Goal: Task Accomplishment & Management: Use online tool/utility

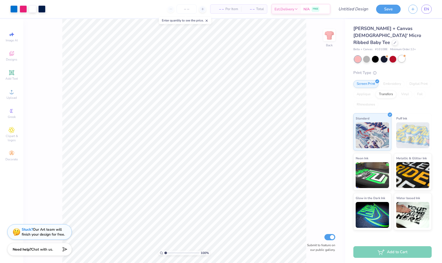
click at [405, 55] on div at bounding box center [402, 58] width 7 height 7
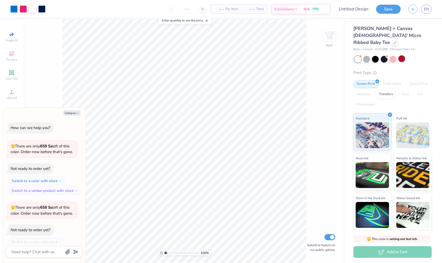
scroll to position [16, 0]
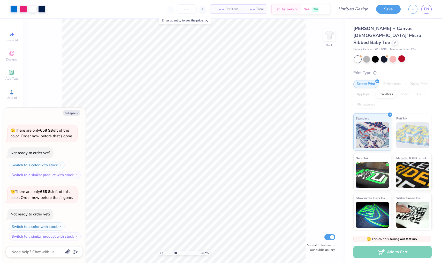
click at [176, 255] on input "range" at bounding box center [181, 253] width 35 height 5
type input "2.3"
click at [170, 253] on input "range" at bounding box center [181, 253] width 35 height 5
click at [24, 8] on div at bounding box center [23, 8] width 7 height 7
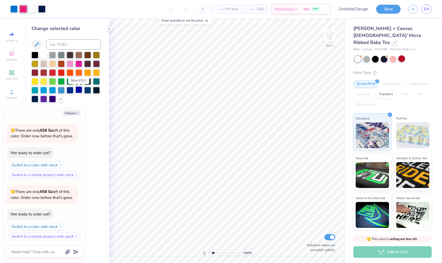
click at [80, 91] on div at bounding box center [79, 89] width 7 height 7
click at [16, 7] on div at bounding box center [13, 8] width 7 height 7
click at [44, 92] on div at bounding box center [43, 89] width 7 height 7
click at [35, 91] on div at bounding box center [35, 89] width 7 height 7
click at [46, 91] on div at bounding box center [43, 89] width 7 height 7
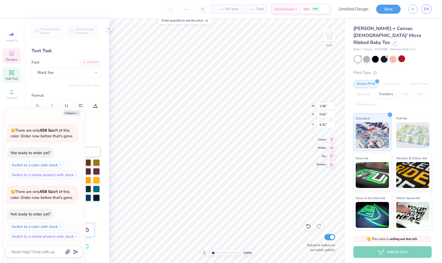
type textarea "x"
type input "0.78"
type input "0.57"
type input "5.73"
type textarea "x"
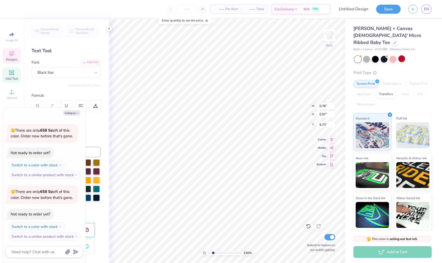
type textarea "P"
type textarea "x"
type textarea "Pi"
type textarea "x"
type input "1.06"
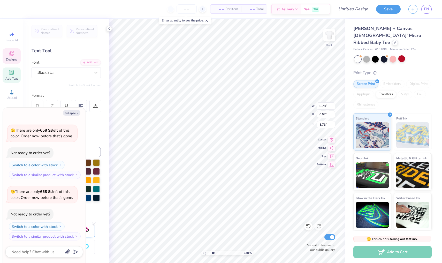
type input "0.52"
type input "6.32"
type textarea "x"
type textarea "D"
type textarea "x"
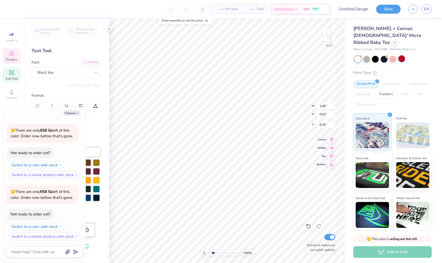
type textarea "De"
type textarea "x"
type textarea "Del"
type textarea "x"
type textarea "Delt"
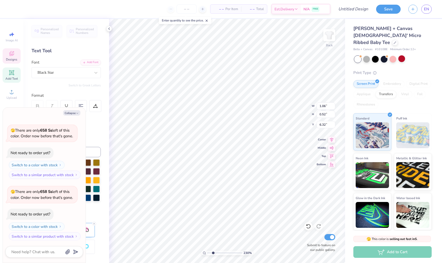
type textarea "x"
type textarea "Delta"
type textarea "x"
type input "1.60"
type input "3.48"
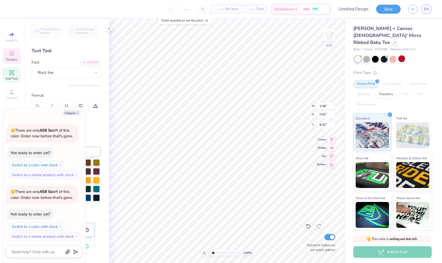
type input "4.76"
type textarea "x"
type input "1.19"
type input "0.48"
type input "6.83"
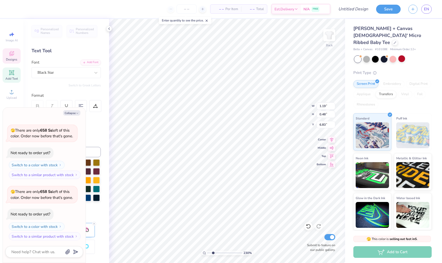
type textarea "x"
type textarea "C"
type textarea "x"
type textarea "Ch"
type textarea "x"
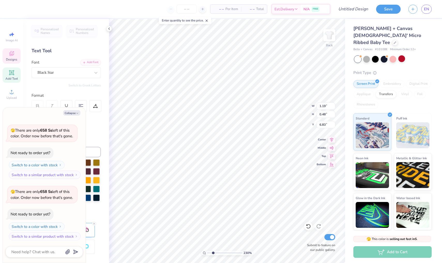
type textarea "Chi"
type textarea "x"
type input "1.60"
type input "3.48"
type input "4.76"
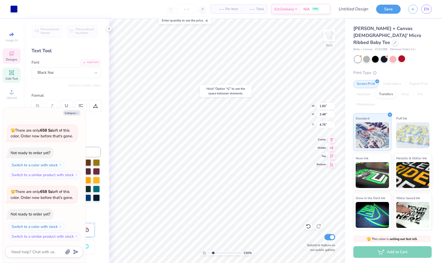
type textarea "x"
type input "4.80"
type textarea "x"
type input "0.84"
type input "0.49"
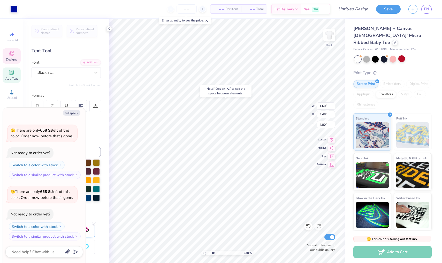
type input "6.79"
type textarea "x"
type input "6.88"
type textarea "x"
type input "6.97"
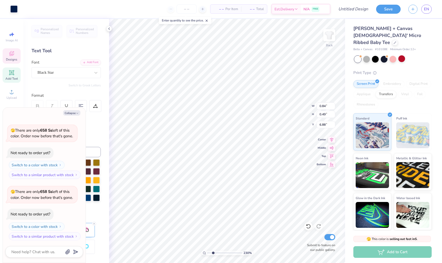
type input "7.50"
type input "2.00"
type textarea "x"
type input "0.71"
type input "0.99"
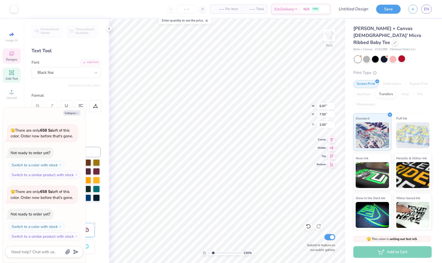
type input "4.06"
type textarea "x"
type input "4.00"
type textarea "x"
type textarea "P"
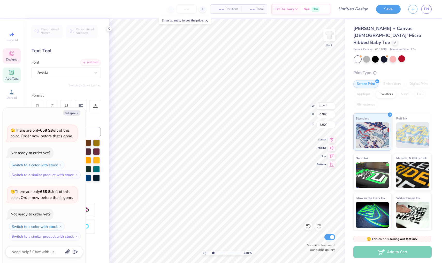
type textarea "x"
type textarea "PD"
type textarea "x"
type textarea "PDX"
type textarea "x"
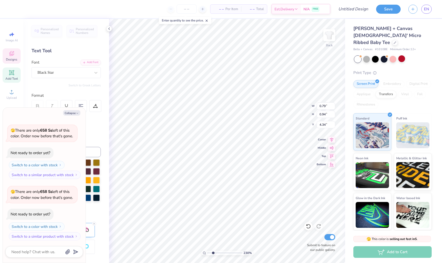
type textarea "1"
type textarea "x"
type textarea "19"
type textarea "x"
type textarea "196"
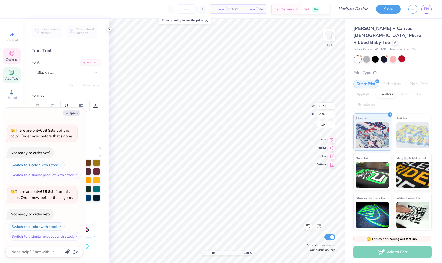
type textarea "x"
type textarea "1969"
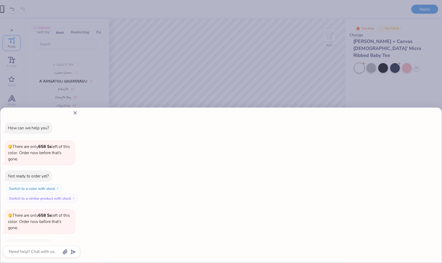
type textarea "x"
type input "1"
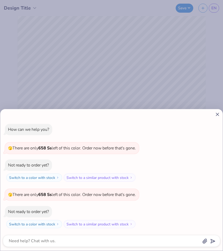
click at [219, 115] on icon at bounding box center [217, 114] width 5 height 5
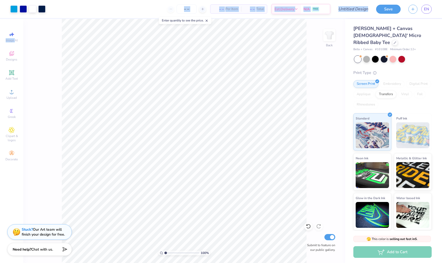
drag, startPoint x: 16, startPoint y: 39, endPoint x: 20, endPoint y: -8, distance: 47.3
click at [20, 0] on html "Art colors – – Per Item – – Total Est. Delivery N/A FREE Design Title Save EN I…" at bounding box center [221, 131] width 442 height 263
type textarea "x"
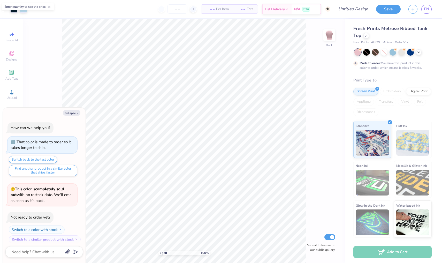
scroll to position [3, 0]
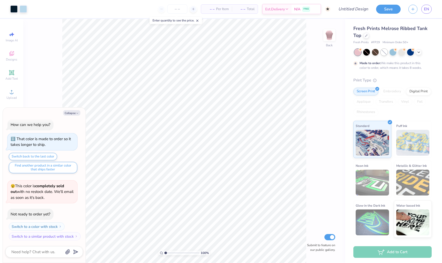
click at [386, 54] on div at bounding box center [384, 52] width 7 height 7
click at [407, 52] on div at bounding box center [410, 51] width 7 height 7
click at [403, 50] on icon at bounding box center [405, 49] width 4 height 4
click at [404, 51] on div at bounding box center [402, 51] width 7 height 7
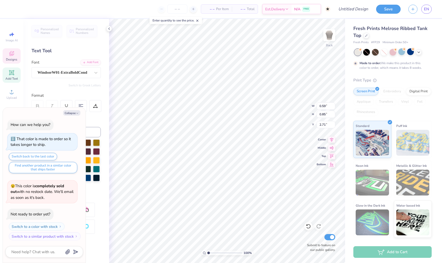
type textarea "x"
type textarea "1"
type textarea "x"
type textarea "19"
type textarea "x"
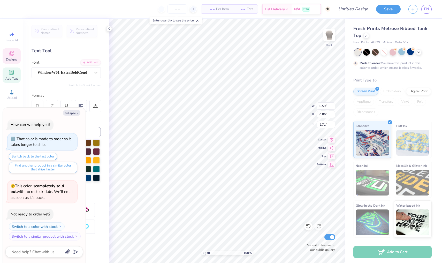
type textarea "196"
type textarea "x"
type textarea "1969"
type textarea "x"
type input "0.91"
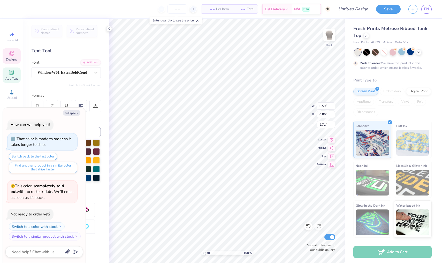
type input "0.65"
type input "5.34"
type textarea "x"
type textarea "P"
type textarea "x"
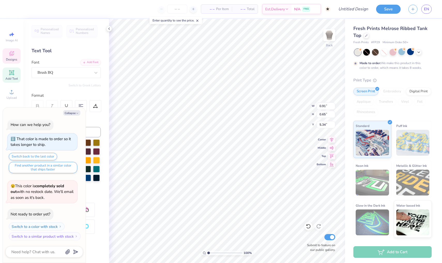
type textarea "Pi"
type textarea "x"
type input "1.59"
type input "1.19"
type input "5.51"
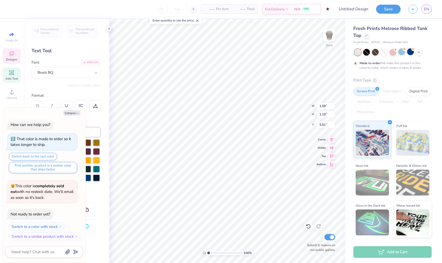
type textarea "x"
type textarea "D"
type textarea "x"
type textarea "De"
type textarea "x"
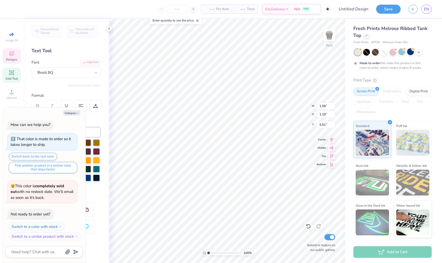
type textarea "Del"
type textarea "x"
type textarea "Delt"
type textarea "x"
type textarea "Delta"
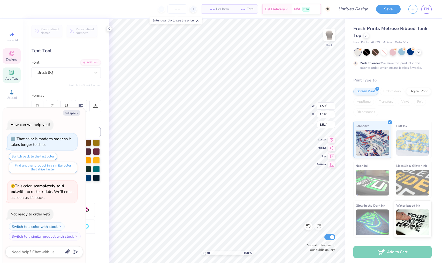
type textarea "x"
type input "0.68"
type input "0.62"
type input "5.32"
type textarea "x"
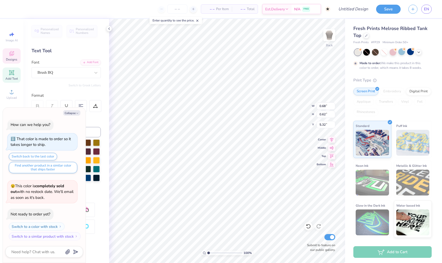
type input "5.05"
type textarea "x"
type input "1.35"
type input "1.11"
type input "5.56"
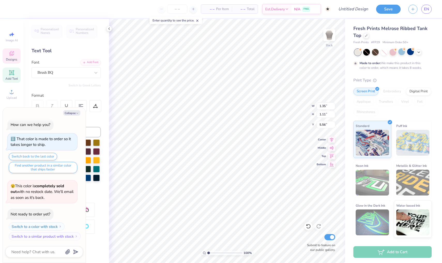
type textarea "x"
type input "5.36"
click at [222, 159] on li "Duplicate" at bounding box center [227, 157] width 41 height 10
type textarea "x"
type input "6.36"
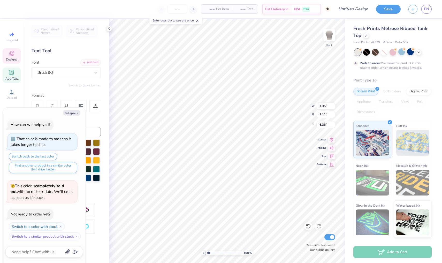
type textarea "x"
type input "5.92"
type textarea "x"
type textarea "Delta\"
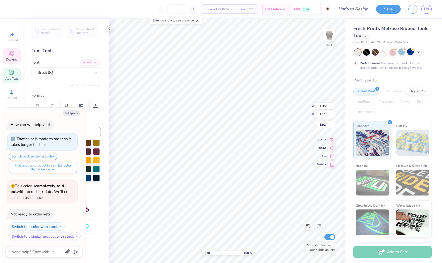
type textarea "x"
type textarea "Delta\\"
type textarea "x"
type textarea "Delta\\\"
type textarea "x"
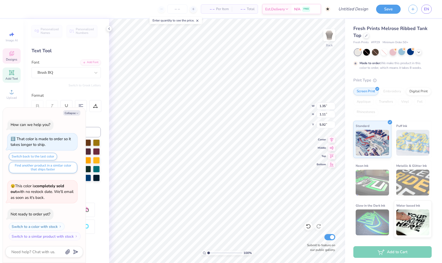
type textarea "Delta\\"
type textarea "x"
type textarea "Delta\"
type textarea "x"
type textarea "Delta"
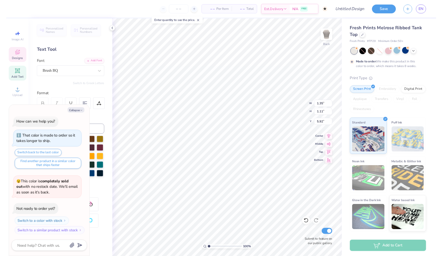
scroll to position [0, 0]
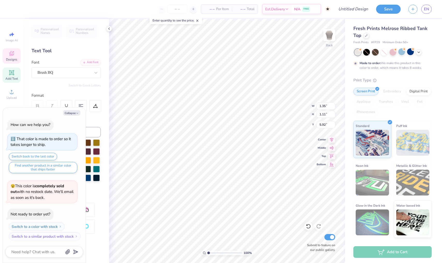
type textarea "x"
type textarea "Delt"
type textarea "x"
type textarea "Del"
type textarea "x"
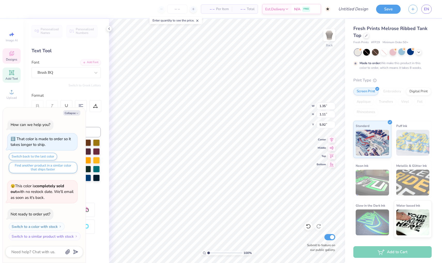
type textarea "D"
type textarea "x"
type textarea "Chi"
type textarea "x"
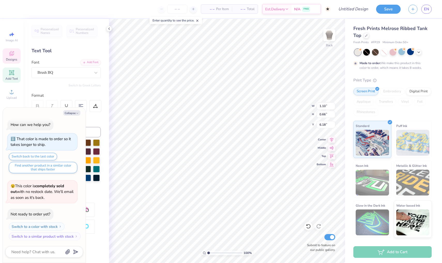
type input "6.23"
type textarea "x"
type input "0.68"
type input "0.62"
type input "5.05"
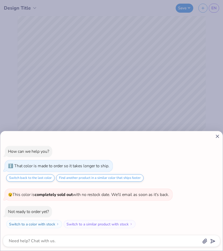
click at [56, 94] on div "How can we help you? That color is made to order so it takes longer to ship. Sw…" at bounding box center [111, 125] width 223 height 251
type textarea "x"
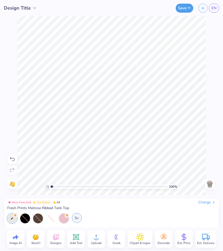
click at [77, 217] on div "5+" at bounding box center [77, 218] width 10 height 10
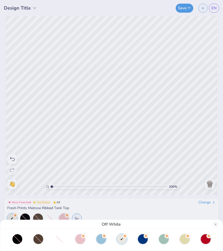
click at [133, 239] on div at bounding box center [111, 239] width 212 height 10
click at [63, 239] on div at bounding box center [59, 239] width 10 height 10
click at [57, 239] on div at bounding box center [59, 239] width 10 height 10
click at [65, 188] on div "Off White" at bounding box center [111, 125] width 223 height 251
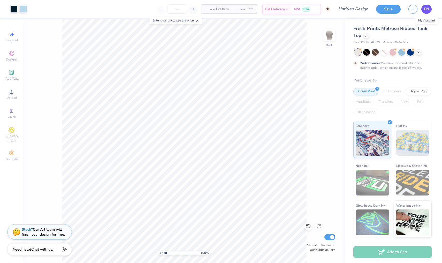
click at [429, 7] on link "EN" at bounding box center [427, 9] width 10 height 9
